Goal: Navigation & Orientation: Find specific page/section

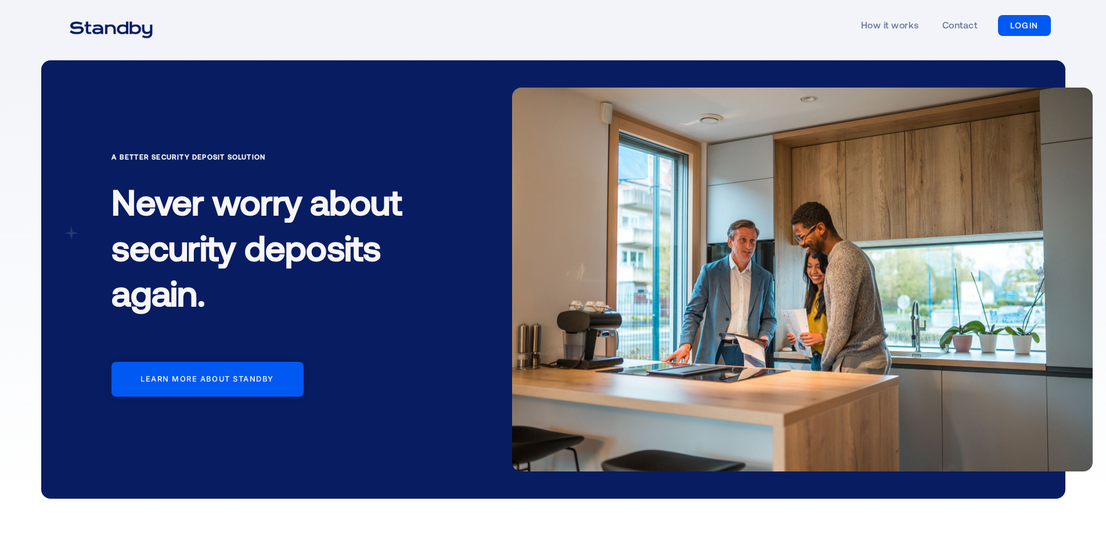
click at [1025, 20] on link "LOGIN" at bounding box center [1024, 25] width 53 height 21
click at [1029, 27] on link "LOGIN" at bounding box center [1024, 25] width 53 height 21
click at [1029, 28] on link "LOGIN" at bounding box center [1024, 25] width 53 height 21
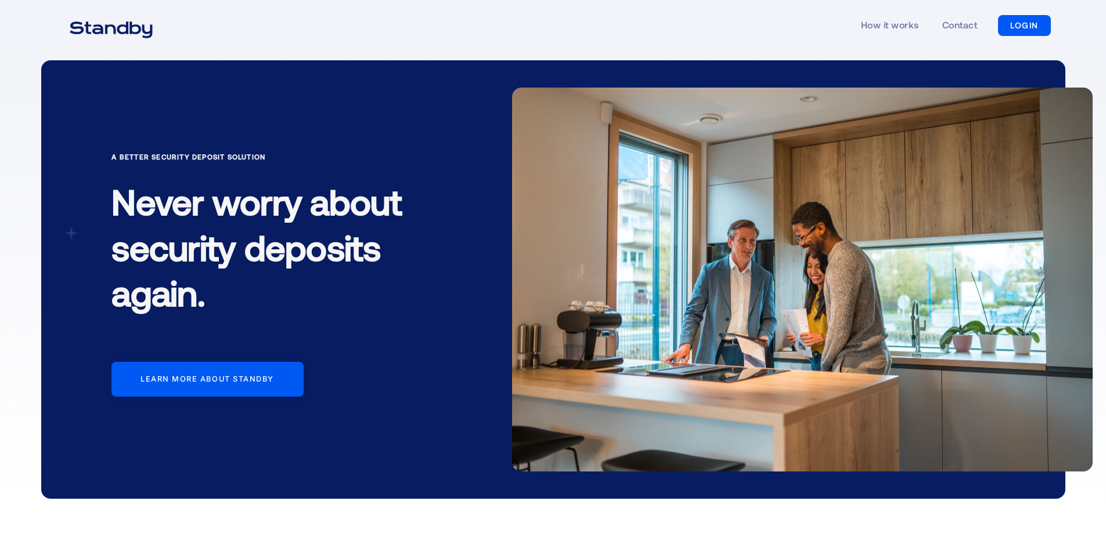
click at [1029, 28] on link "LOGIN" at bounding box center [1024, 25] width 53 height 21
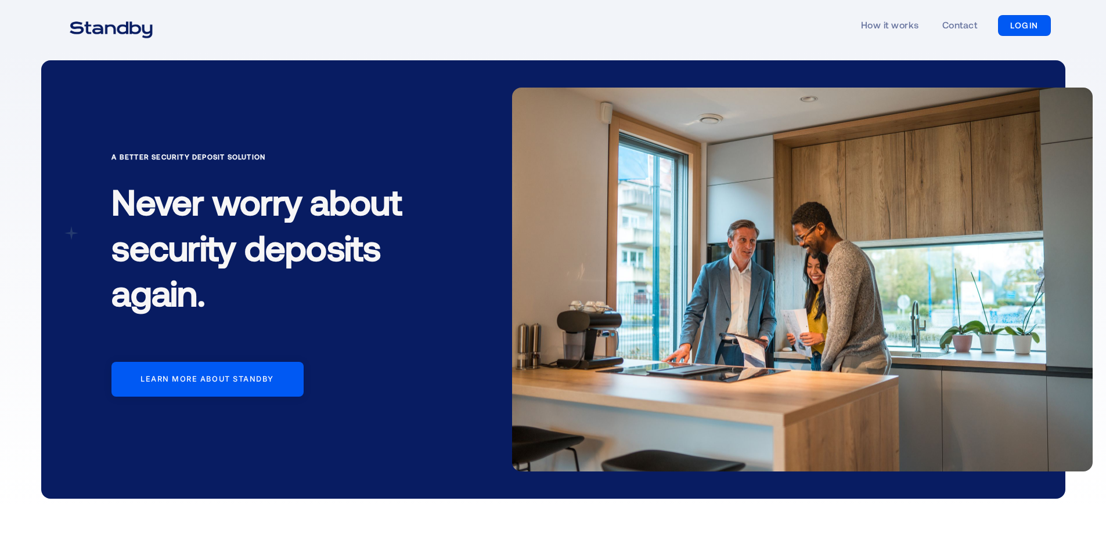
click at [1029, 28] on link "LOGIN" at bounding box center [1024, 25] width 53 height 21
